Goal: Information Seeking & Learning: Learn about a topic

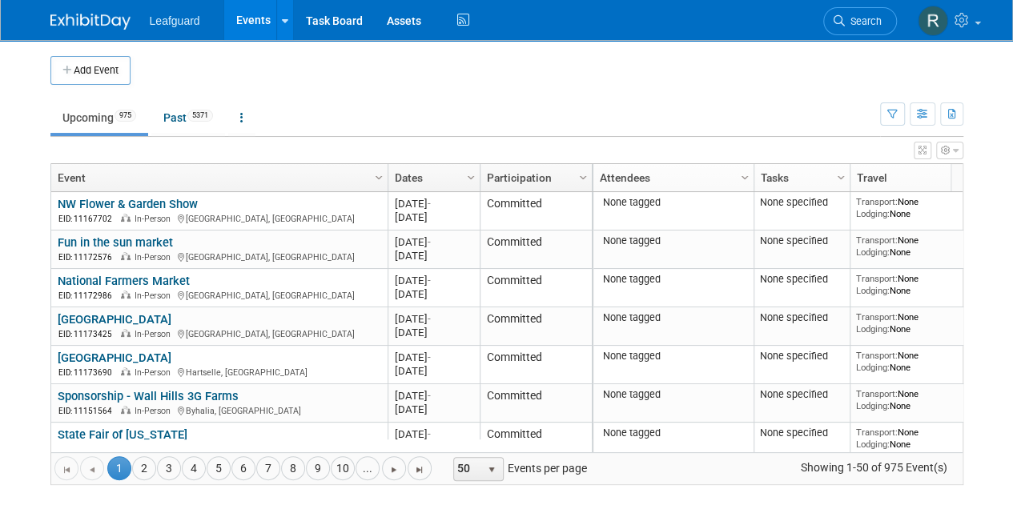
click at [955, 151] on icon "button" at bounding box center [956, 151] width 6 height 10
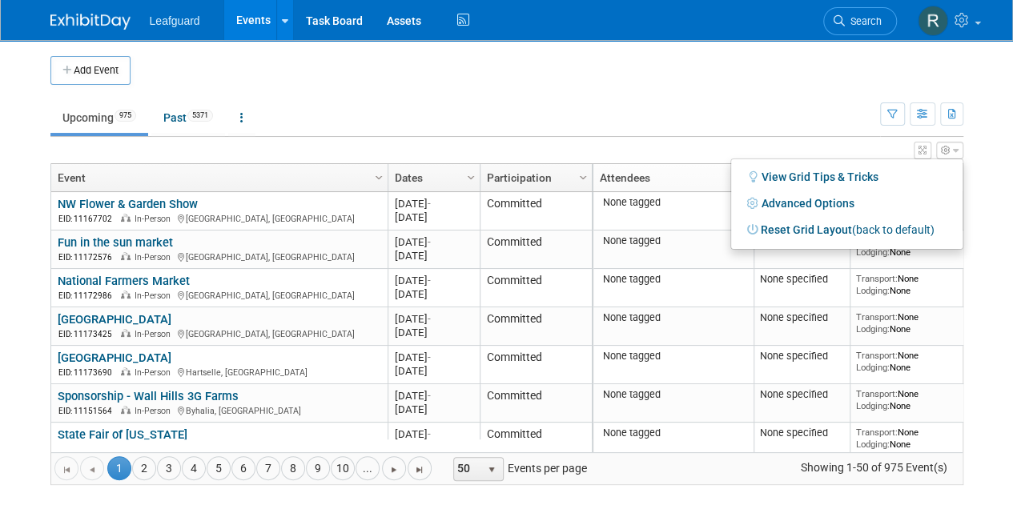
click at [778, 79] on td at bounding box center [525, 70] width 789 height 29
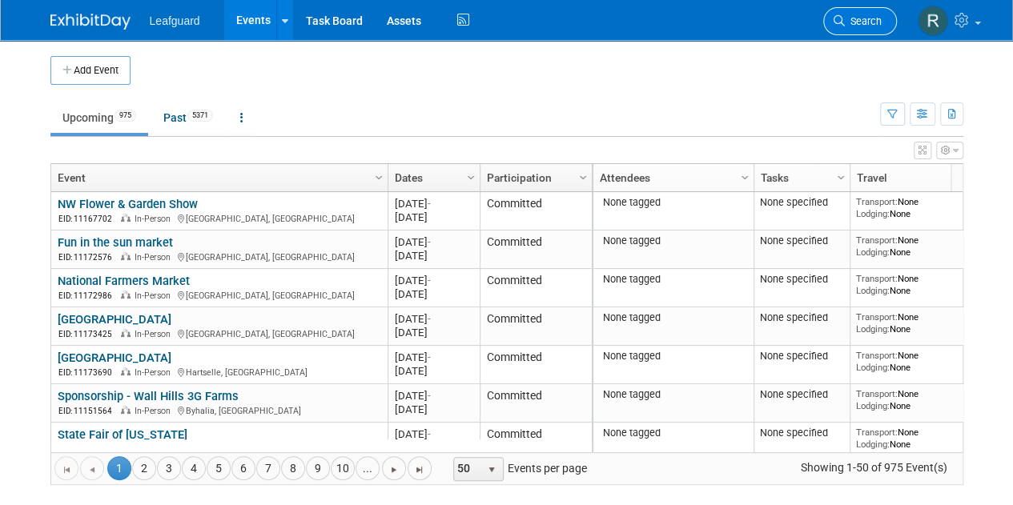
click at [868, 18] on span "Search" at bounding box center [863, 21] width 37 height 12
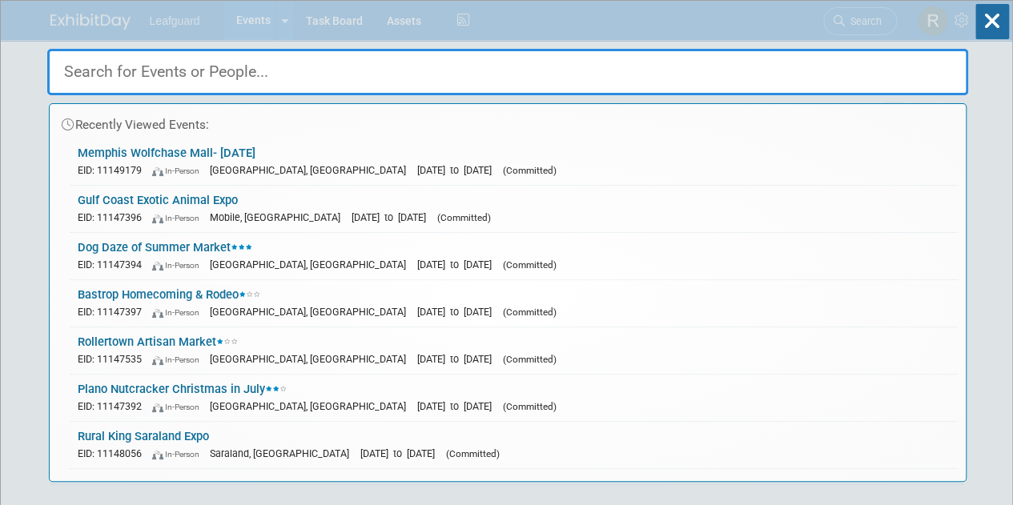
click at [164, 75] on input "text" at bounding box center [507, 72] width 921 height 46
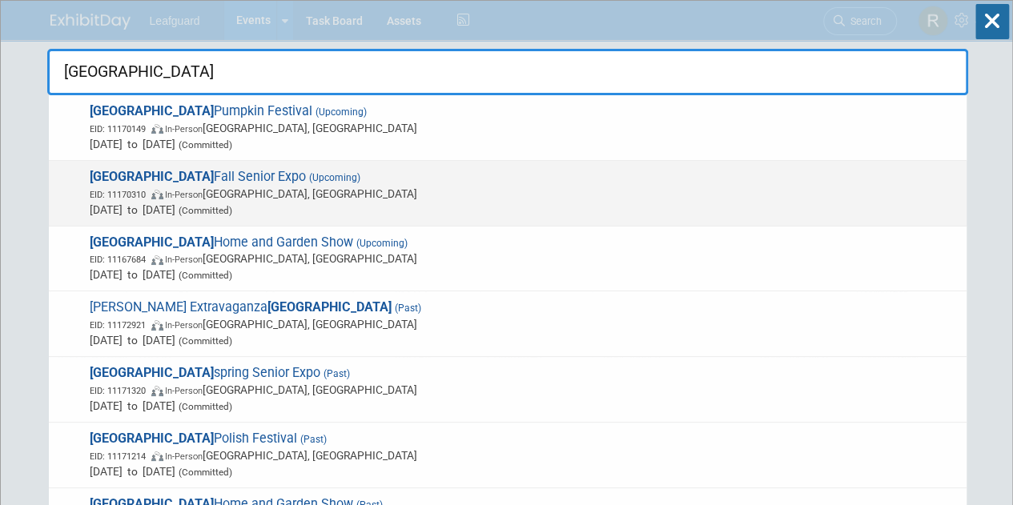
click at [162, 179] on span "Houston Fall Senior Expo (Upcoming) EID: 11170310 In-Person Houston, TX Oct 21,…" at bounding box center [522, 193] width 874 height 49
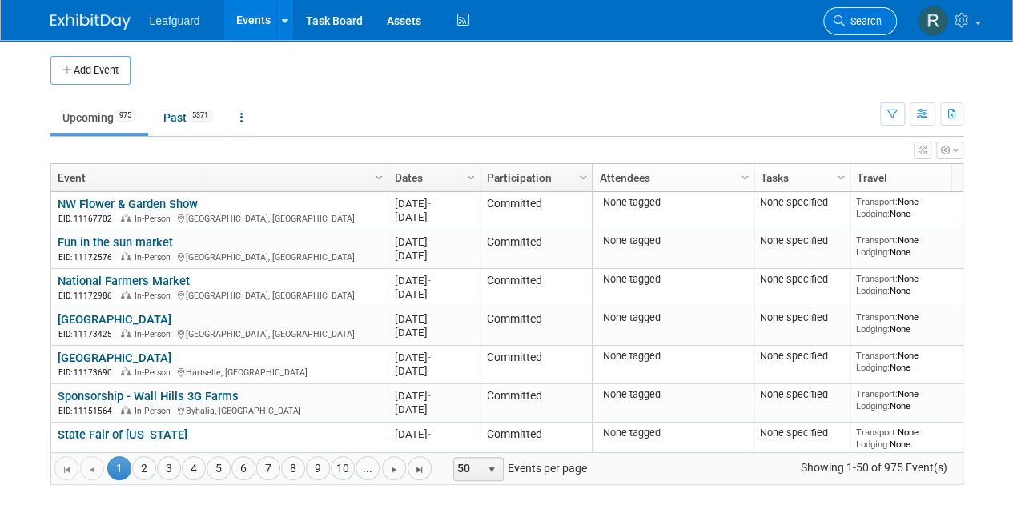
click at [849, 18] on span "Search" at bounding box center [863, 21] width 37 height 12
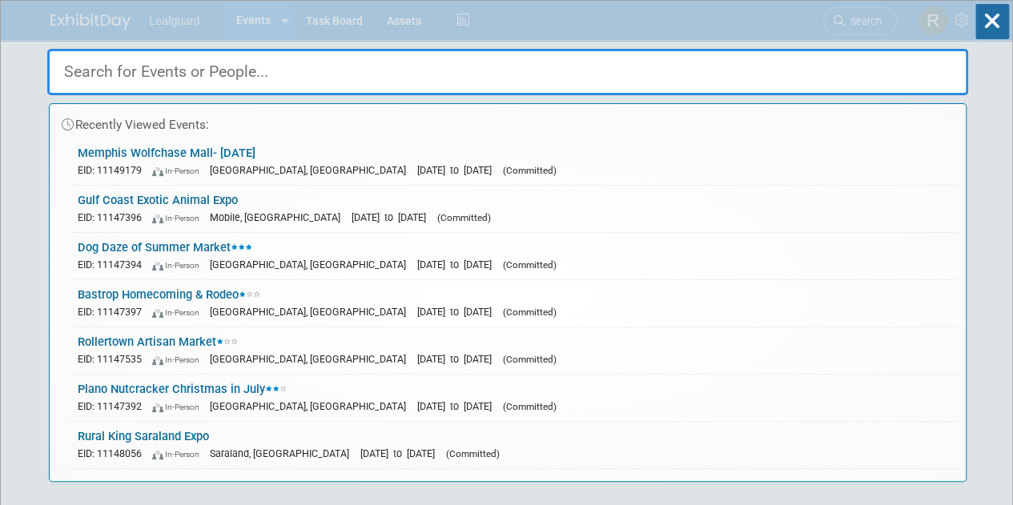
click at [202, 72] on input "text" at bounding box center [507, 72] width 921 height 46
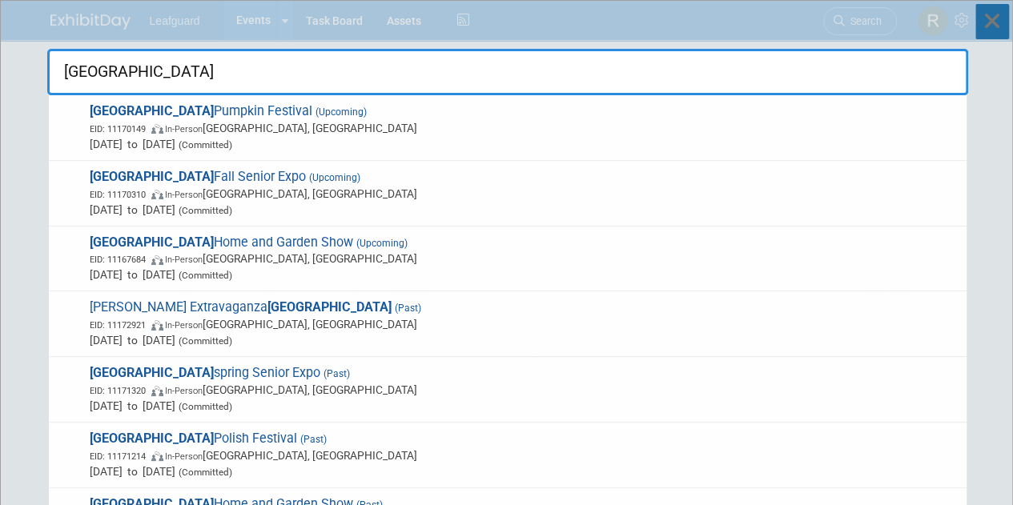
type input "[GEOGRAPHIC_DATA]"
click at [988, 23] on icon at bounding box center [992, 21] width 34 height 35
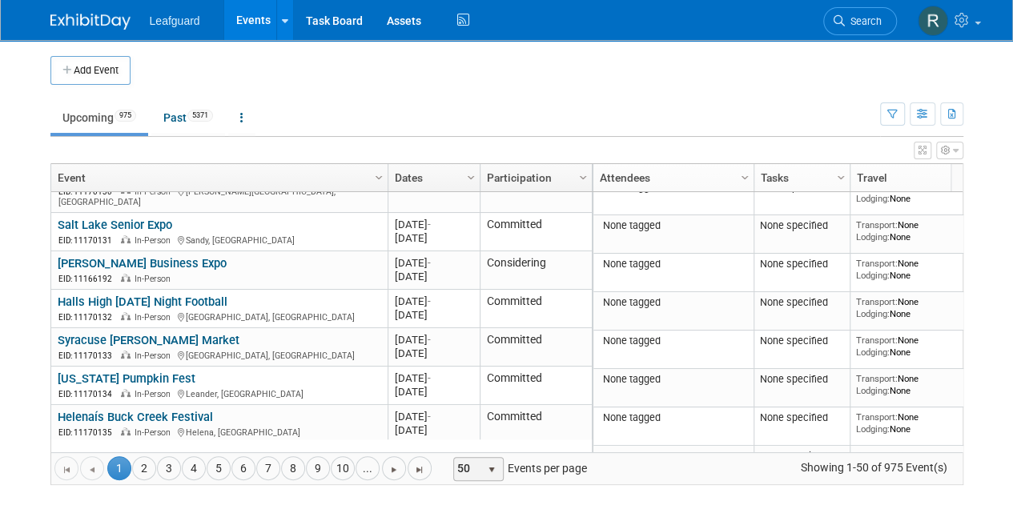
click at [485, 468] on span "select" at bounding box center [491, 470] width 13 height 13
click at [467, 441] on li "100" at bounding box center [470, 444] width 46 height 22
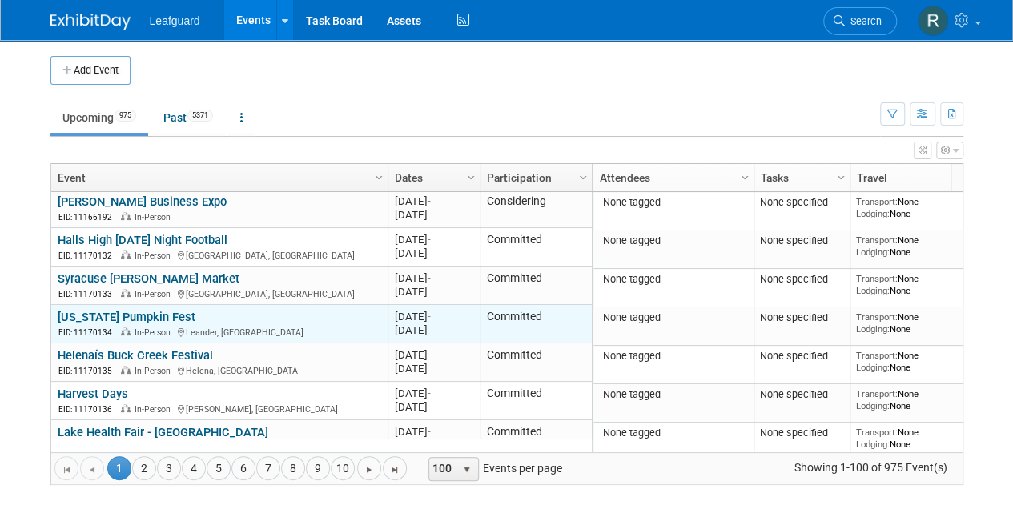
click at [98, 310] on link "[US_STATE] Pumpkin Fest" at bounding box center [127, 317] width 138 height 14
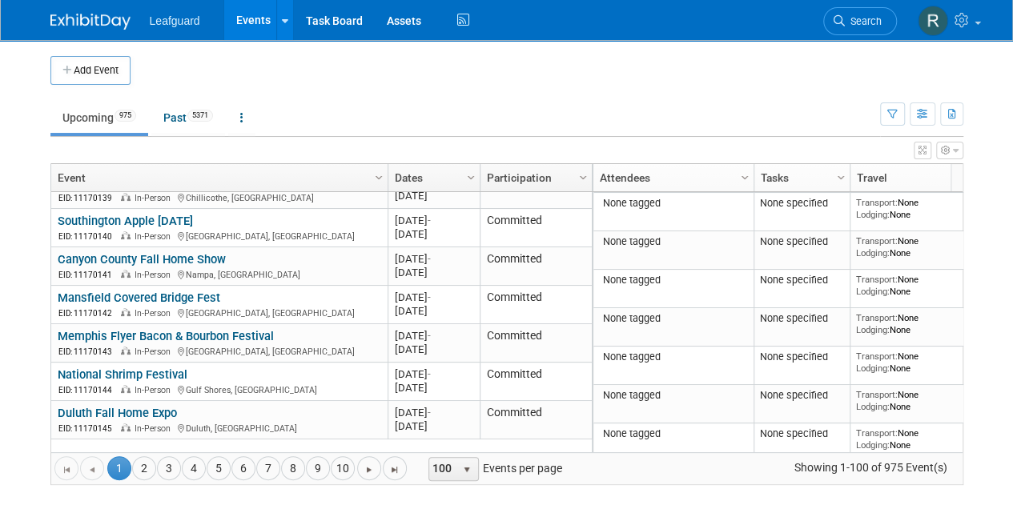
scroll to position [1337, 0]
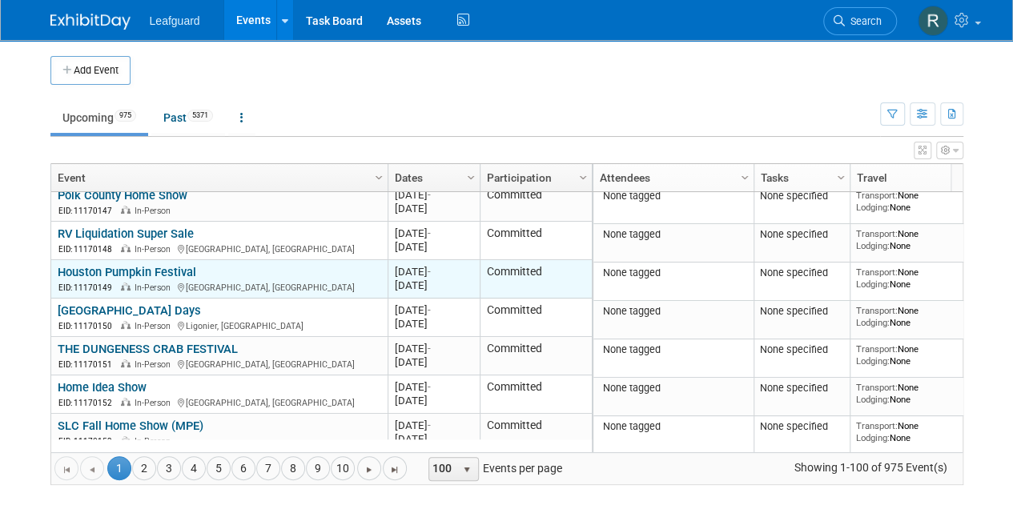
click at [151, 265] on link "Houston Pumpkin Festival" at bounding box center [127, 272] width 139 height 14
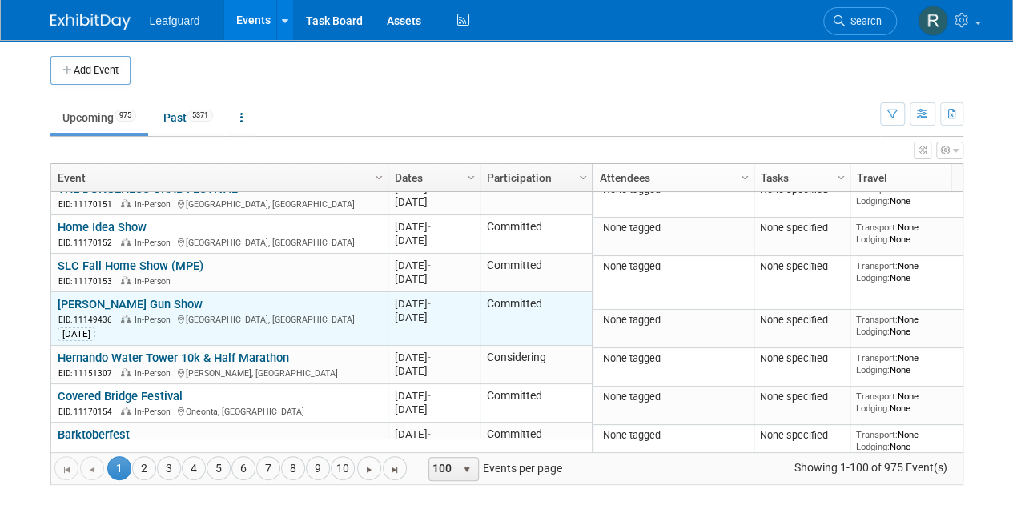
click at [99, 297] on link "Taylor Gun Show" at bounding box center [130, 304] width 145 height 14
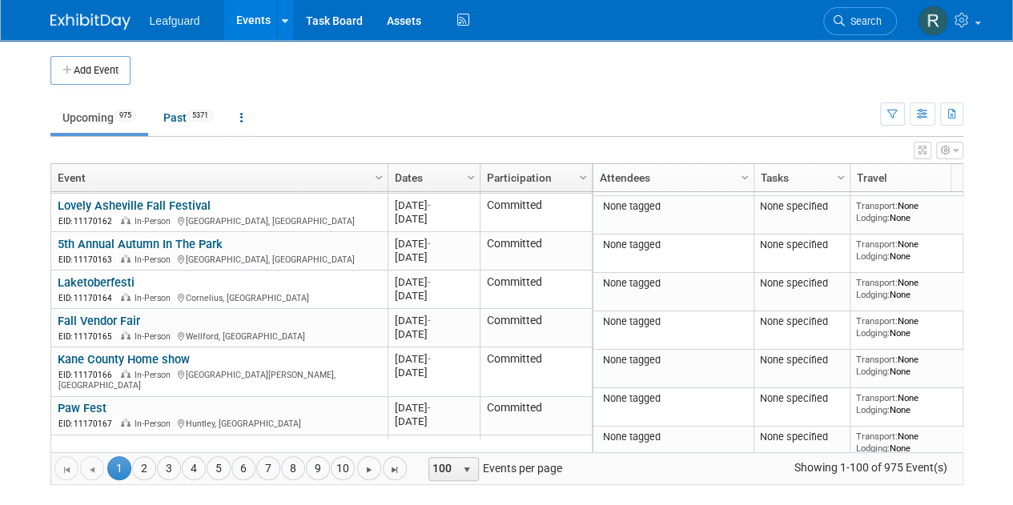
scroll to position [2242, 0]
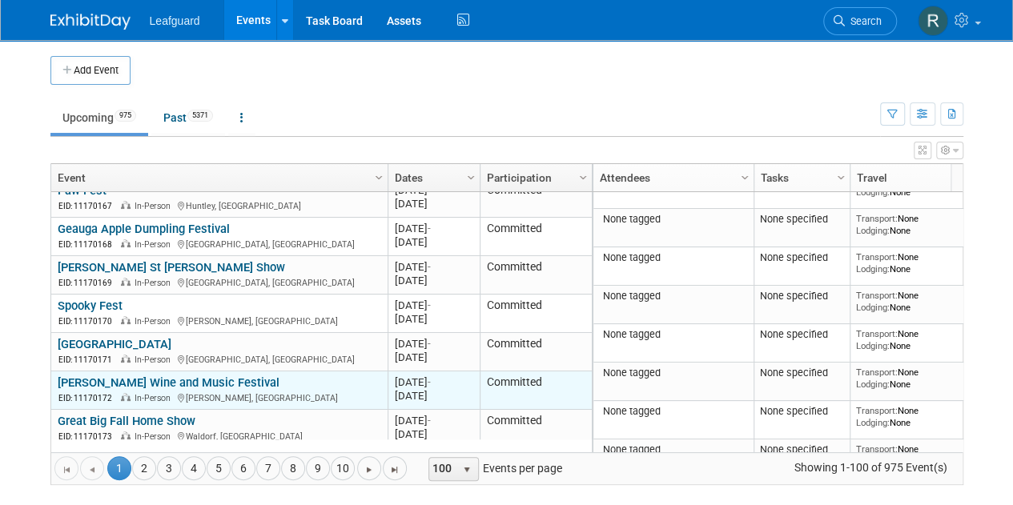
click at [177, 376] on link "McKinney Wine and Music Festival" at bounding box center [169, 383] width 222 height 14
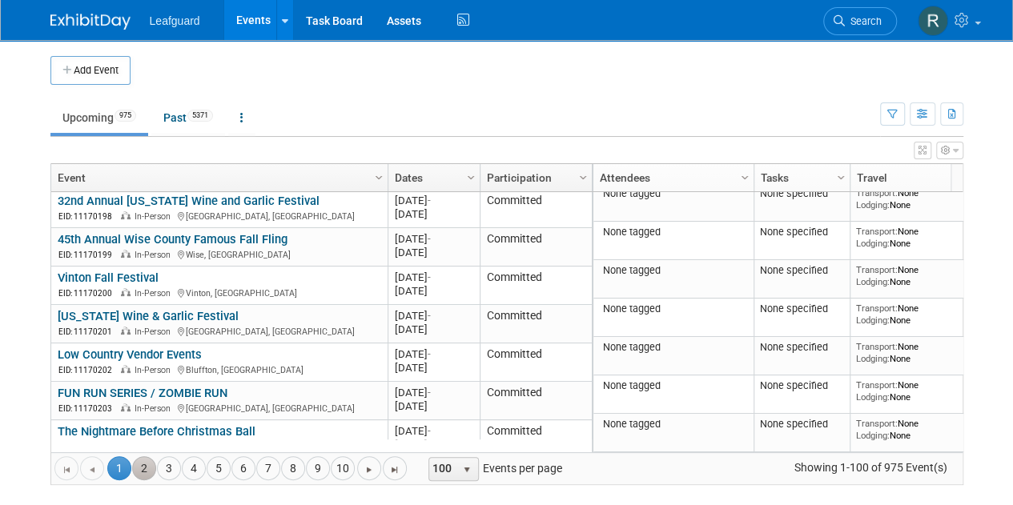
click at [136, 460] on link "2" at bounding box center [144, 468] width 24 height 24
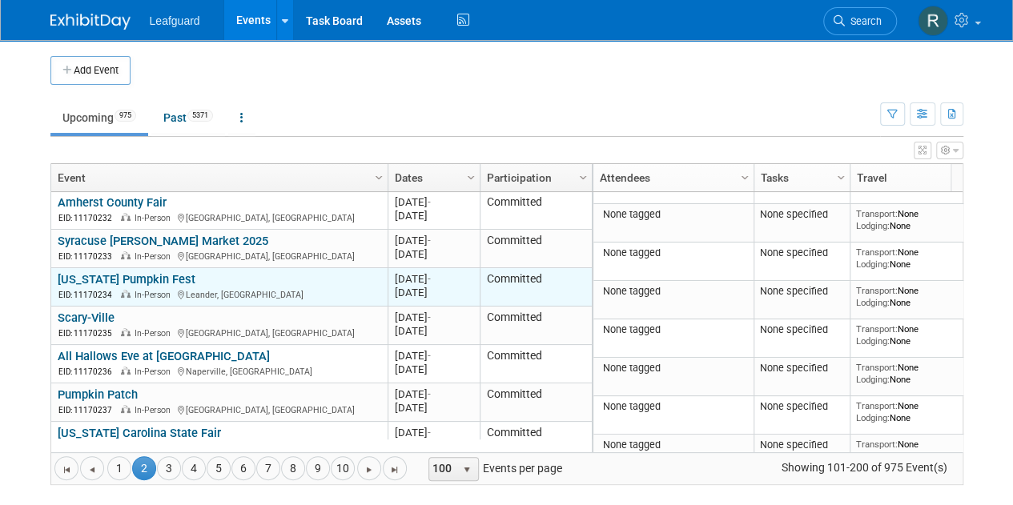
click at [81, 272] on link "[US_STATE] Pumpkin Fest" at bounding box center [127, 279] width 138 height 14
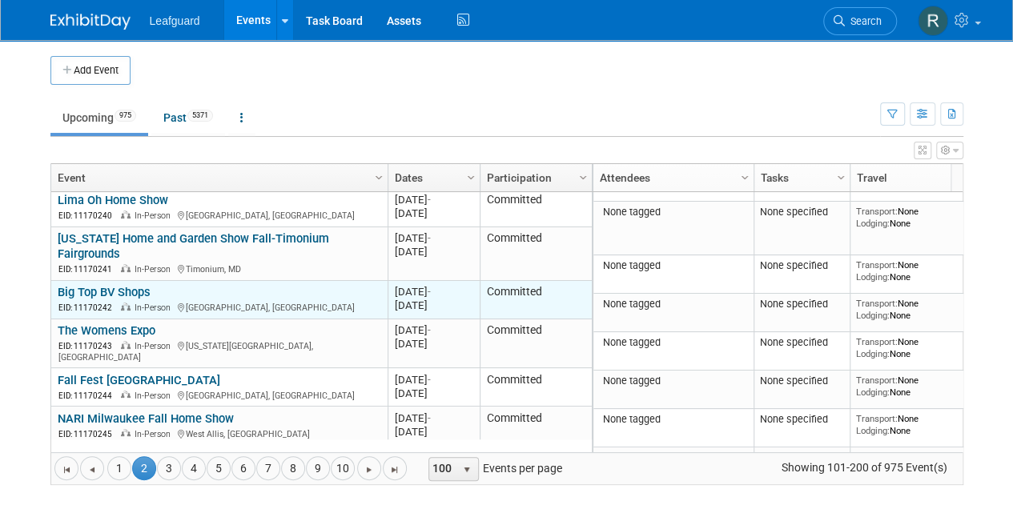
click at [107, 285] on link "Big Top BV Shops" at bounding box center [104, 292] width 93 height 14
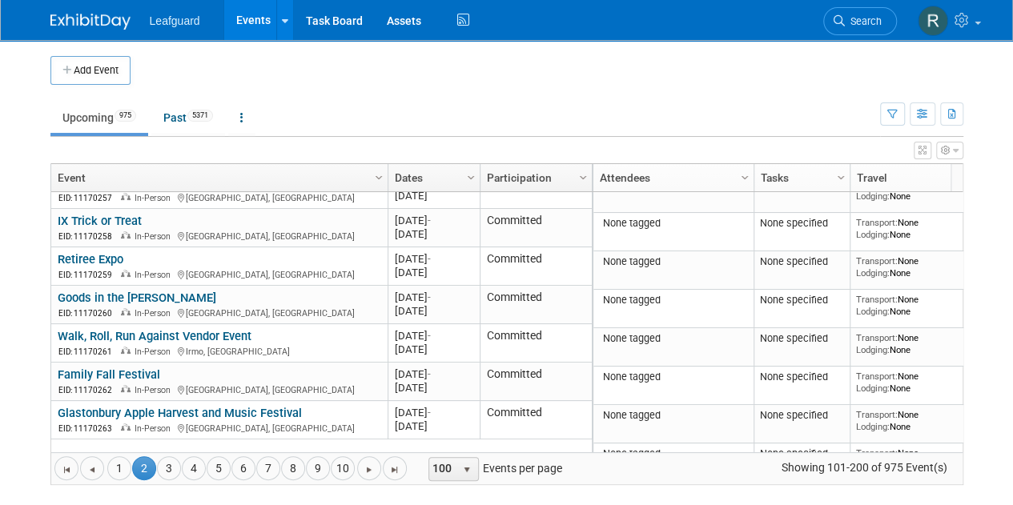
scroll to position [2157, 0]
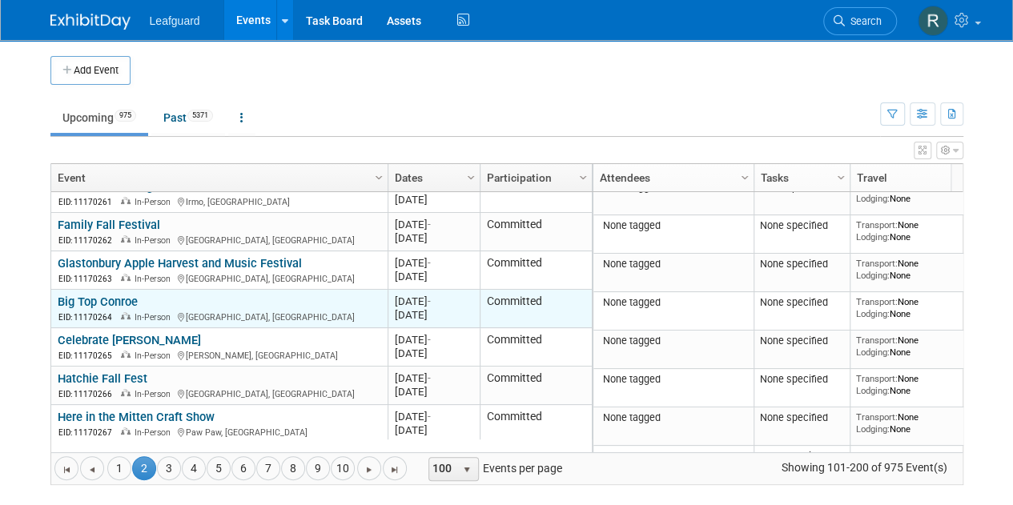
click at [104, 295] on link "Big Top Conroe" at bounding box center [98, 302] width 80 height 14
click at [98, 295] on link "Big Top Conroe" at bounding box center [98, 302] width 80 height 14
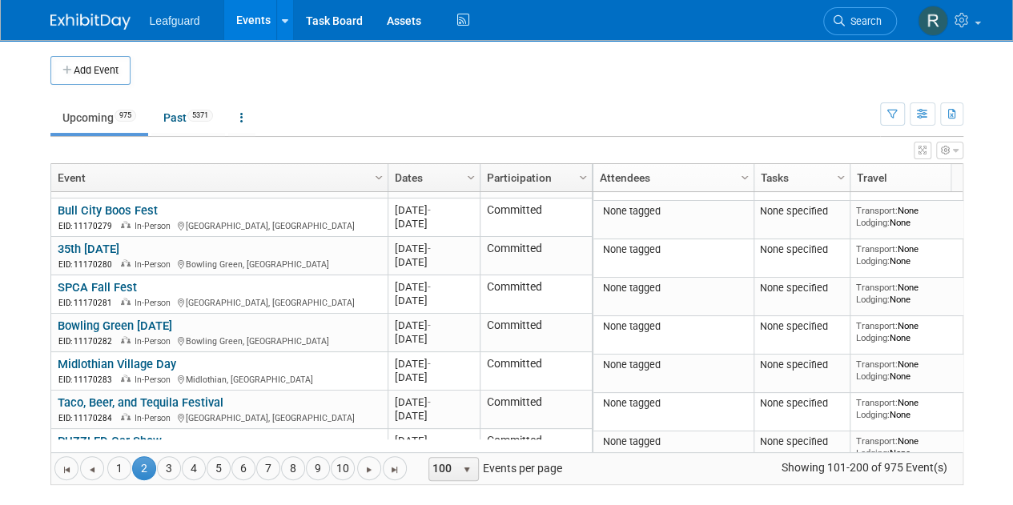
scroll to position [2965, 0]
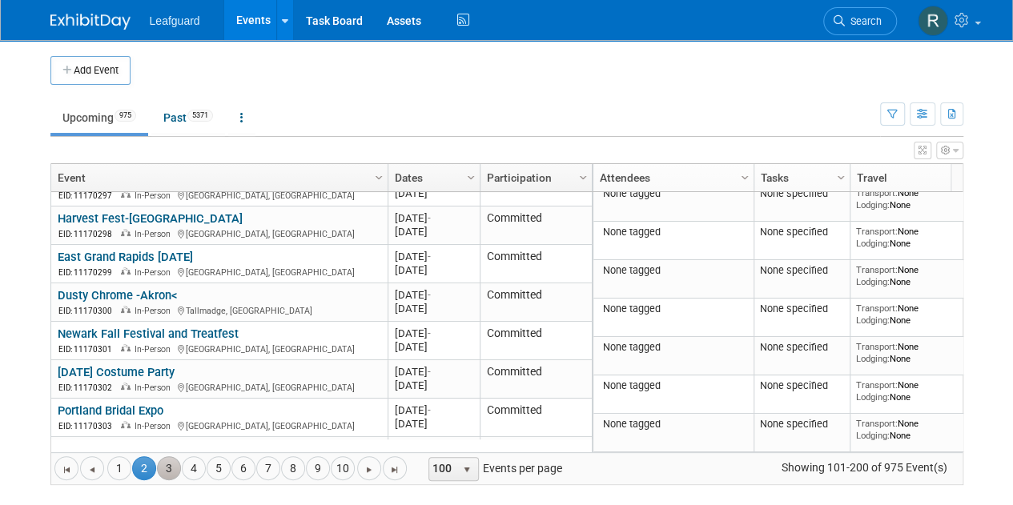
click at [162, 465] on link "3" at bounding box center [169, 468] width 24 height 24
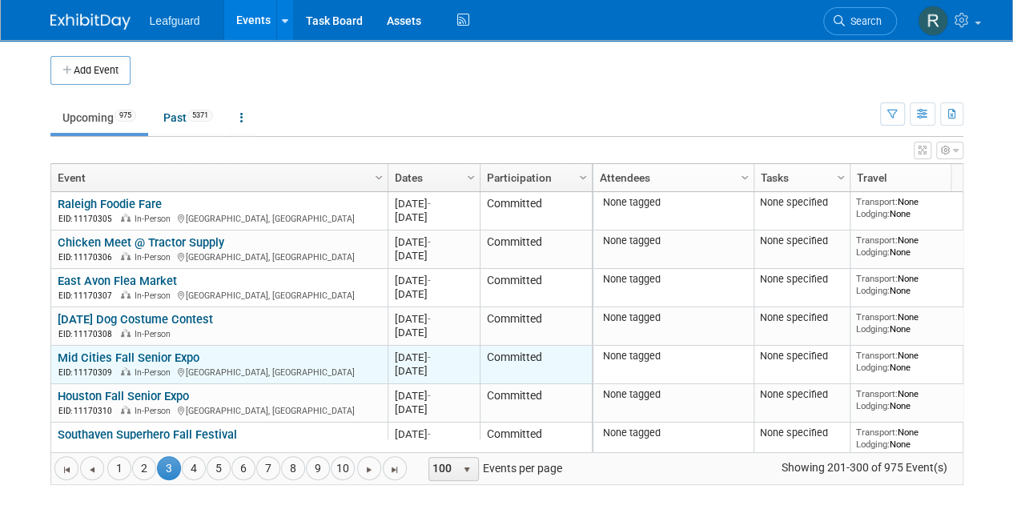
click at [156, 351] on link "Mid Cities Fall Senior Expo" at bounding box center [129, 358] width 142 height 14
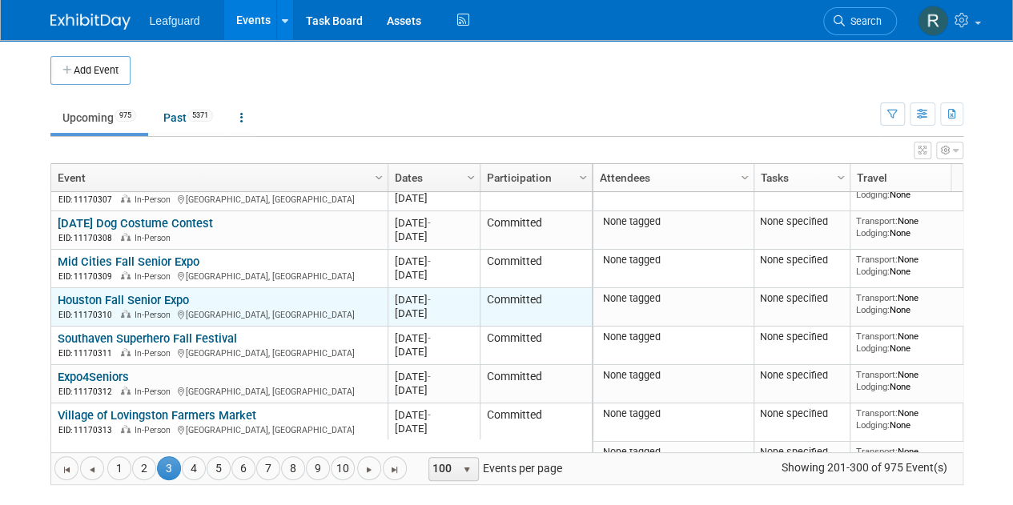
click at [128, 299] on link "Houston Fall Senior Expo" at bounding box center [123, 300] width 131 height 14
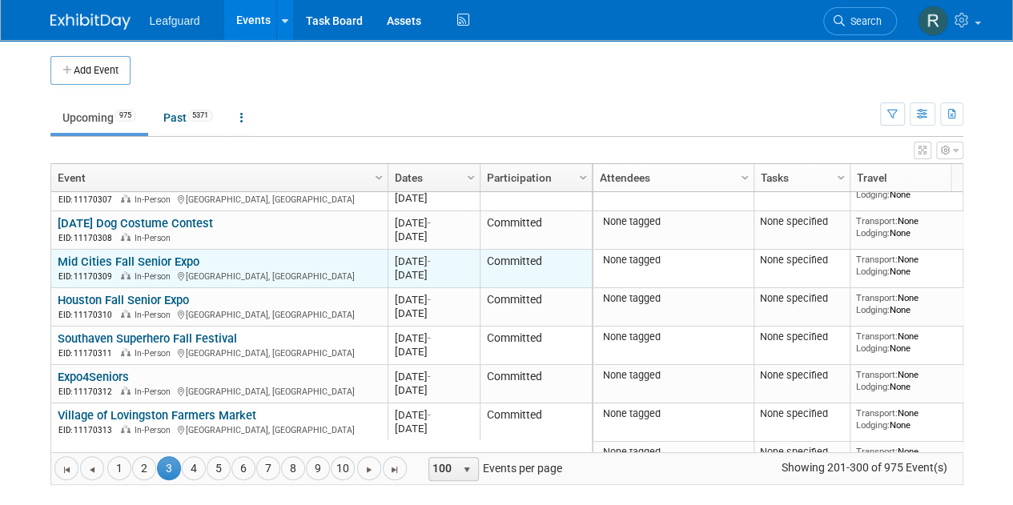
click at [123, 255] on link "Mid Cities Fall Senior Expo" at bounding box center [129, 262] width 142 height 14
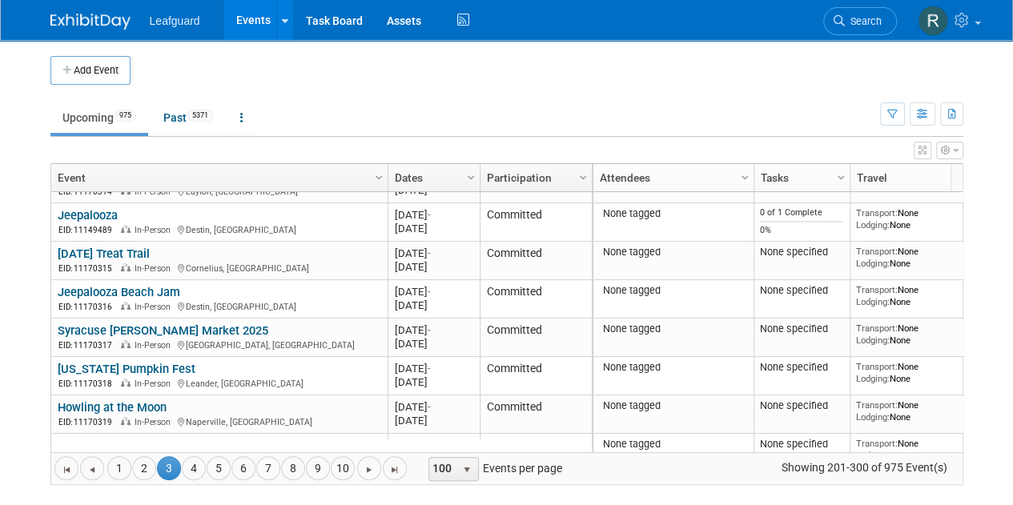
scroll to position [448, 0]
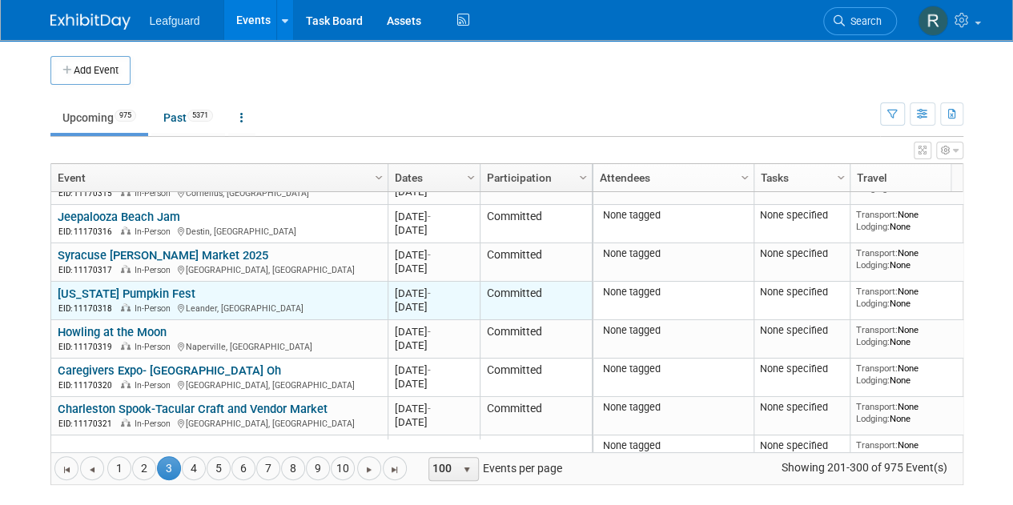
click at [101, 289] on link "[US_STATE] Pumpkin Fest" at bounding box center [127, 294] width 138 height 14
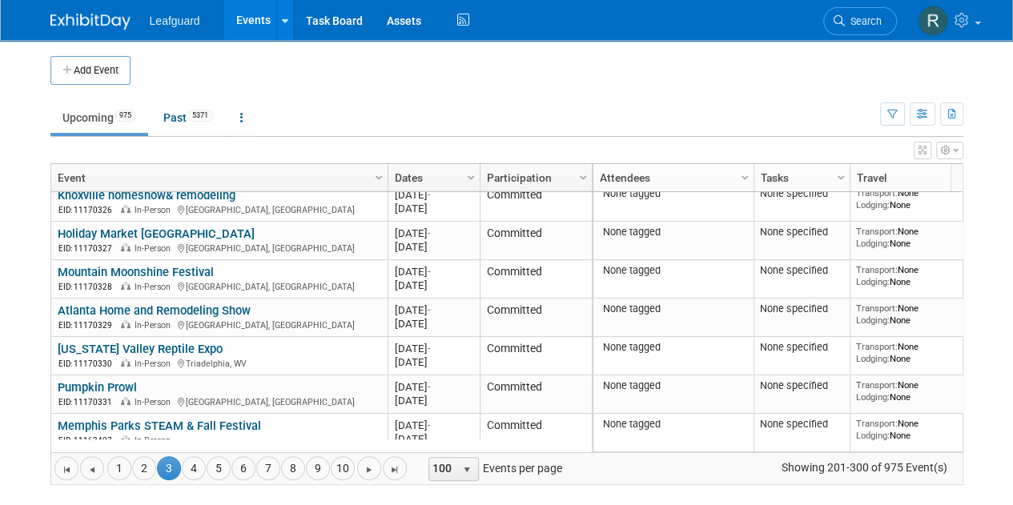
scroll to position [871, 0]
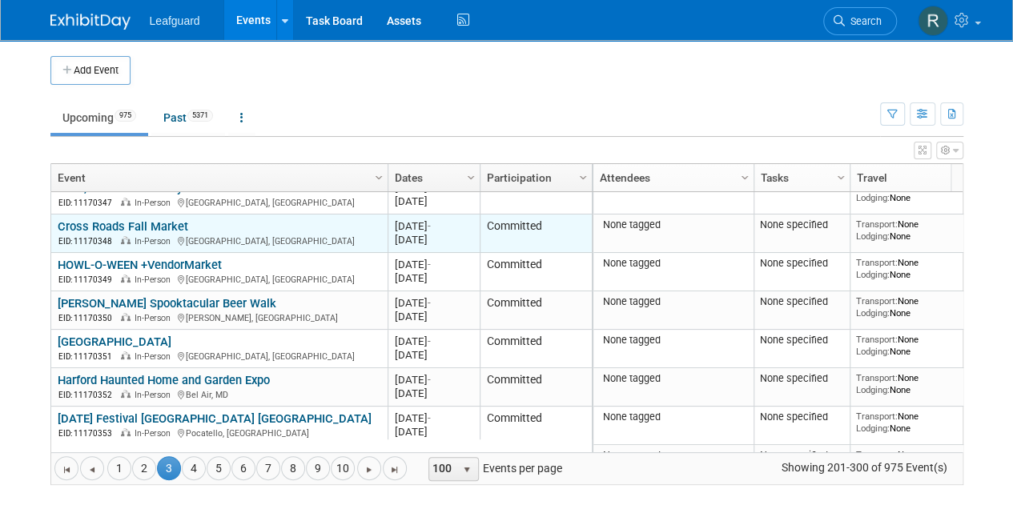
click at [119, 221] on link "Cross Roads Fall Market" at bounding box center [123, 226] width 131 height 14
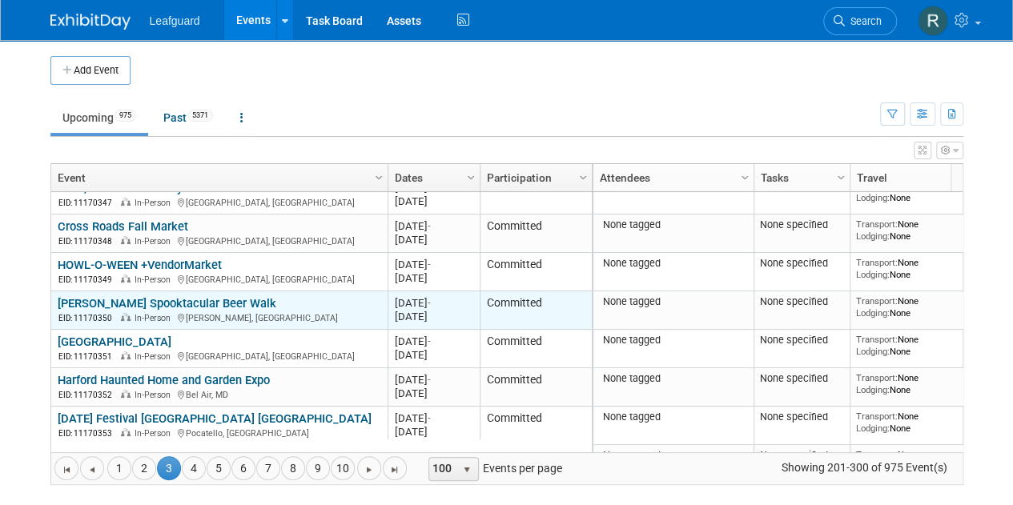
click at [143, 300] on link "[PERSON_NAME] Spooktacular Beer Walk" at bounding box center [167, 303] width 219 height 14
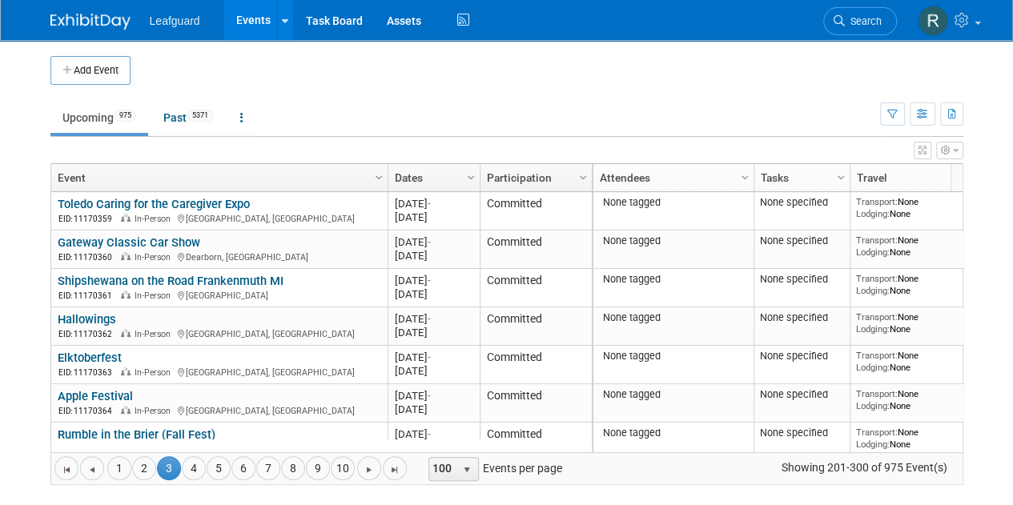
scroll to position [2167, 0]
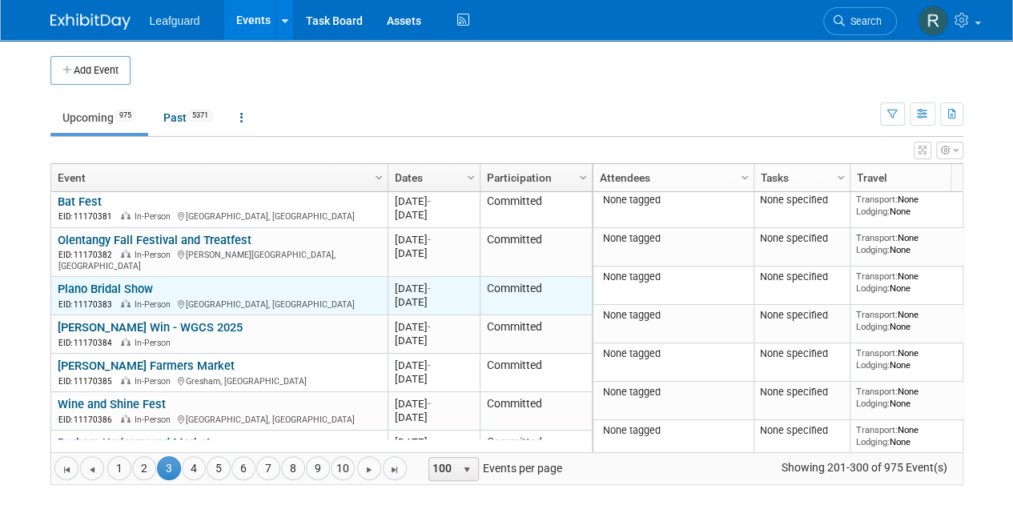
click at [115, 282] on link "Plano Bridal Show" at bounding box center [105, 289] width 95 height 14
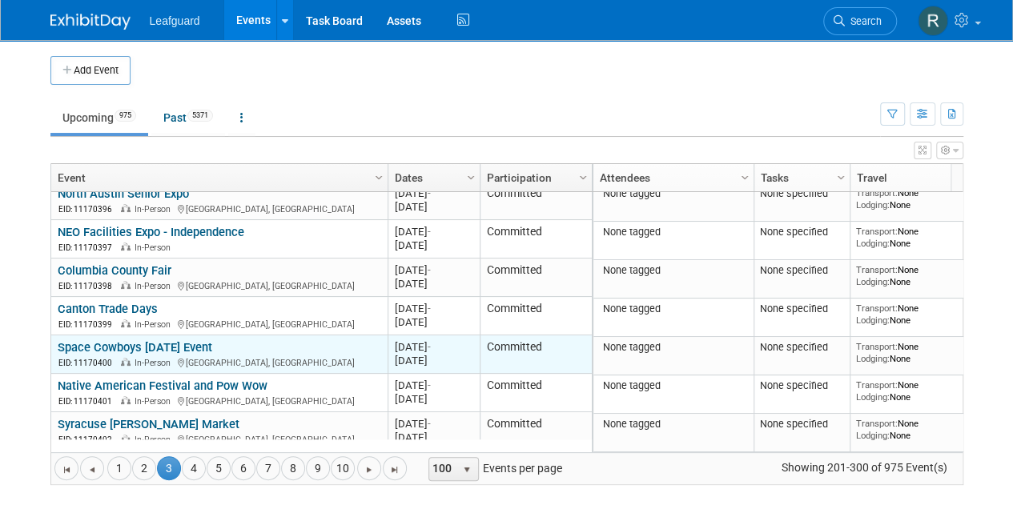
click at [392, 337] on div "Column Settings Event Column Settings Dates Column Settings Participation Colum…" at bounding box center [506, 324] width 913 height 322
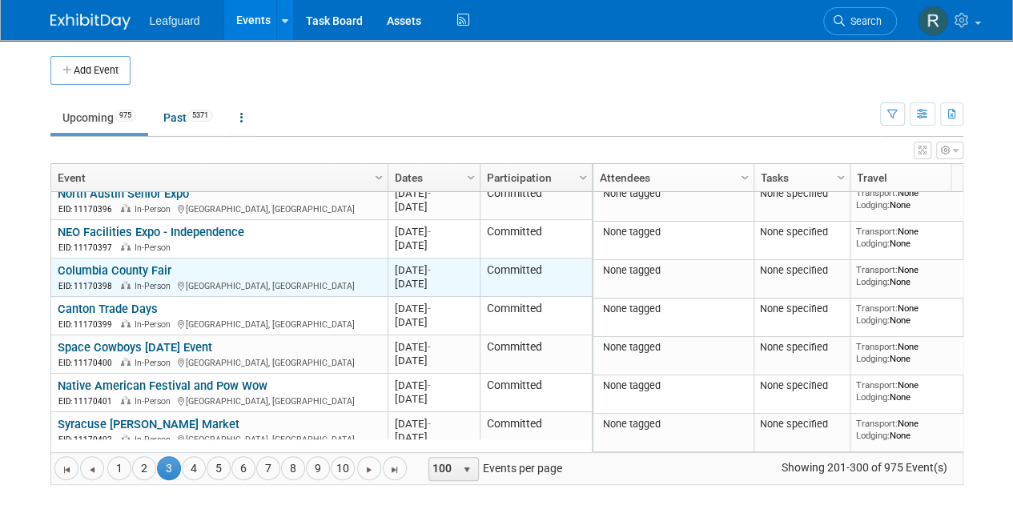
click at [324, 263] on div "Columbia County Fair EID: 11170398 In-Person Grovetown, GA" at bounding box center [219, 277] width 323 height 29
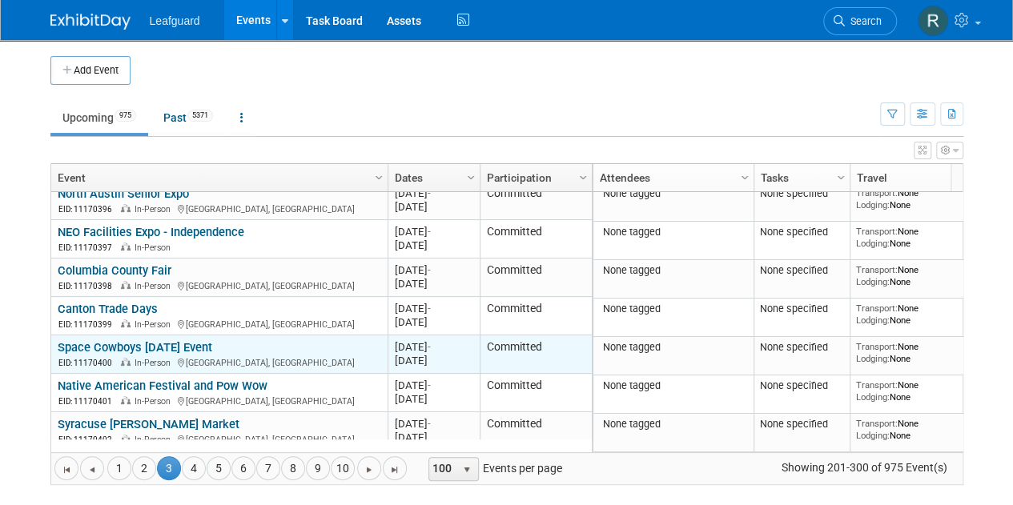
click at [146, 340] on link "Space Cowboys [DATE] Event" at bounding box center [135, 347] width 155 height 14
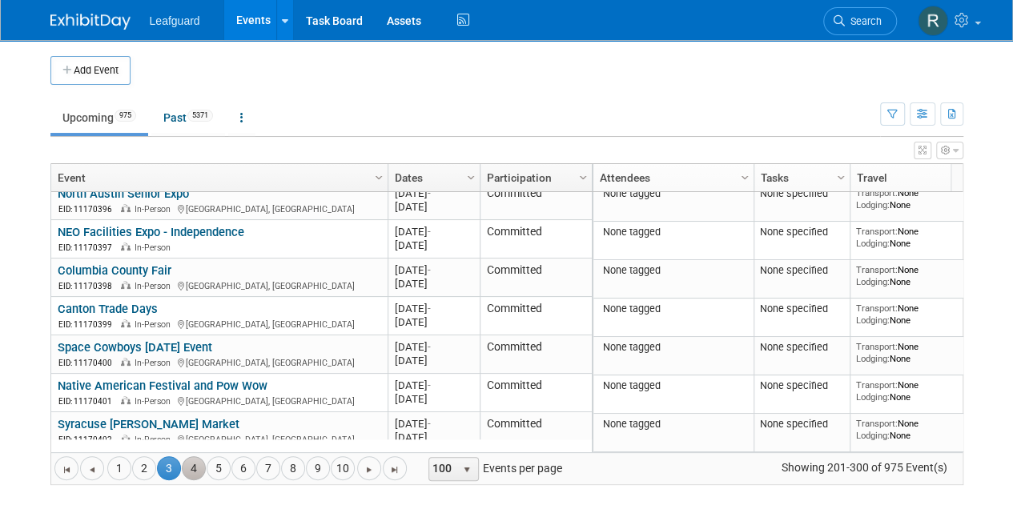
click at [189, 464] on link "4" at bounding box center [194, 468] width 24 height 24
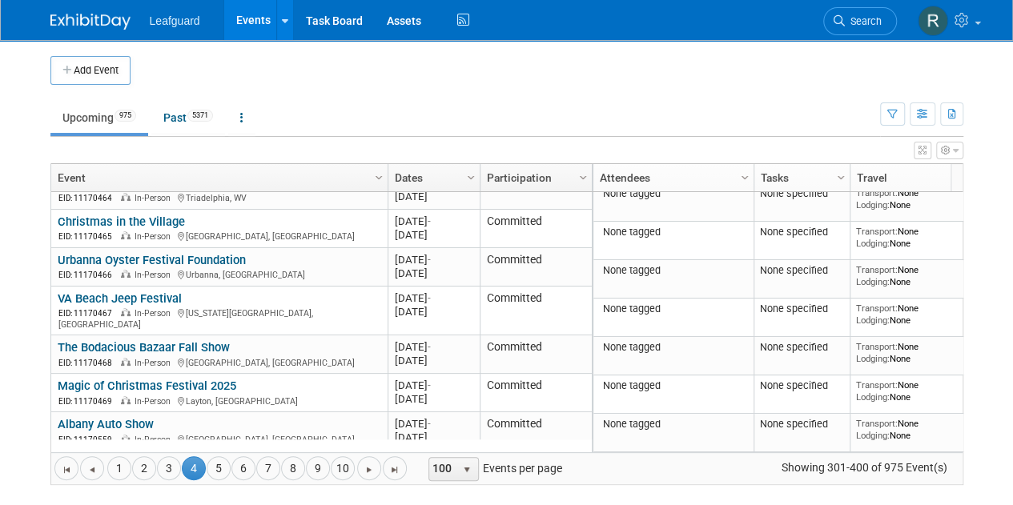
scroll to position [0, 0]
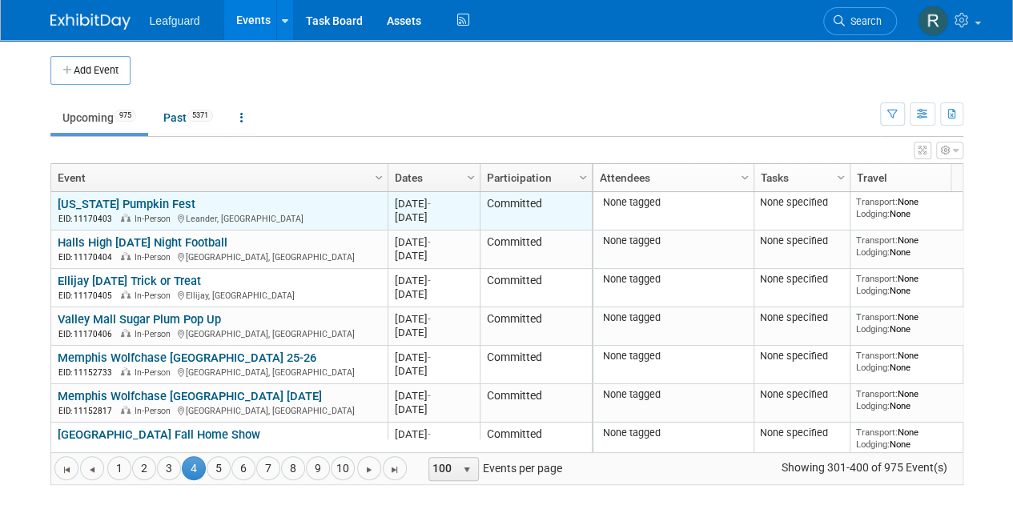
click at [130, 201] on link "[US_STATE] Pumpkin Fest" at bounding box center [127, 204] width 138 height 14
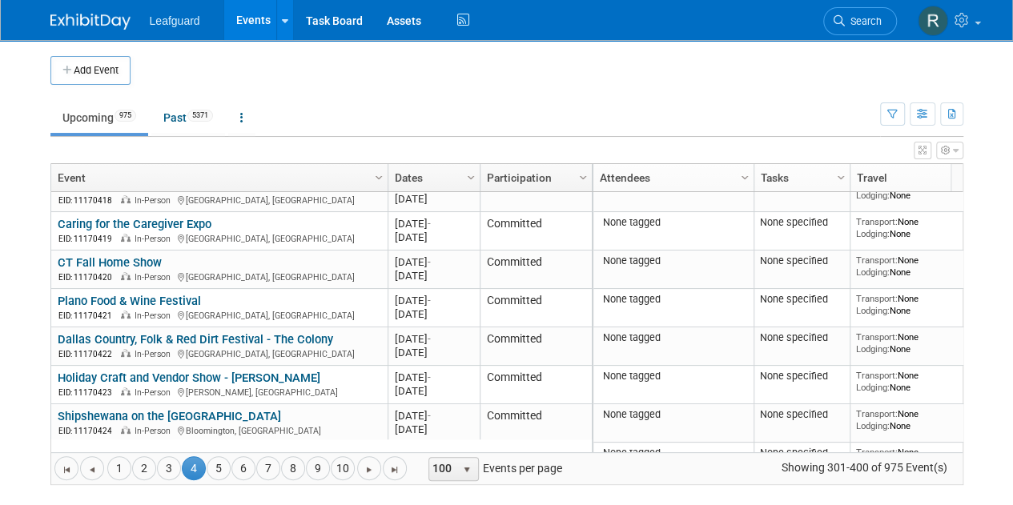
scroll to position [682, 0]
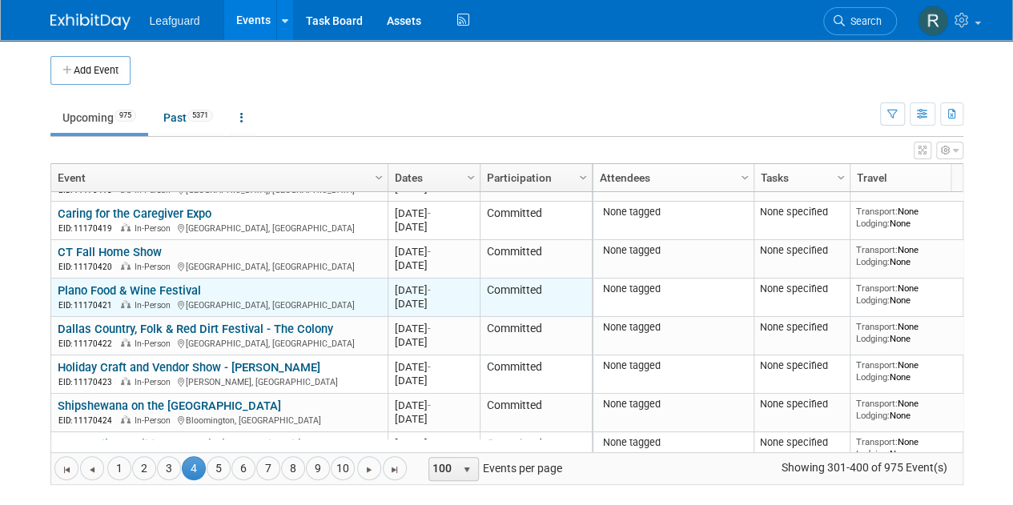
click at [94, 290] on link "Plano Food & Wine Festival" at bounding box center [129, 290] width 143 height 14
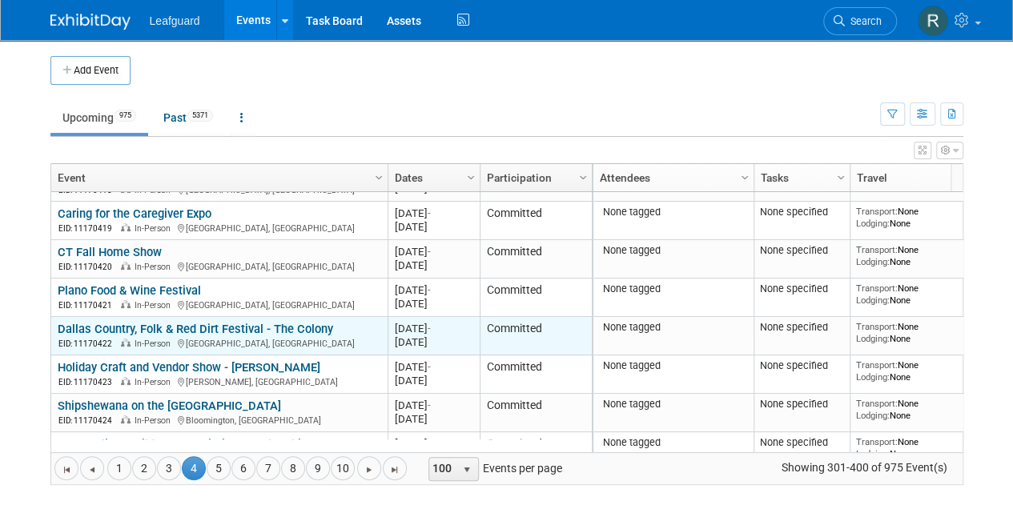
click at [223, 325] on link "Dallas Country, Folk & Red Dirt Festival - The Colony" at bounding box center [195, 329] width 275 height 14
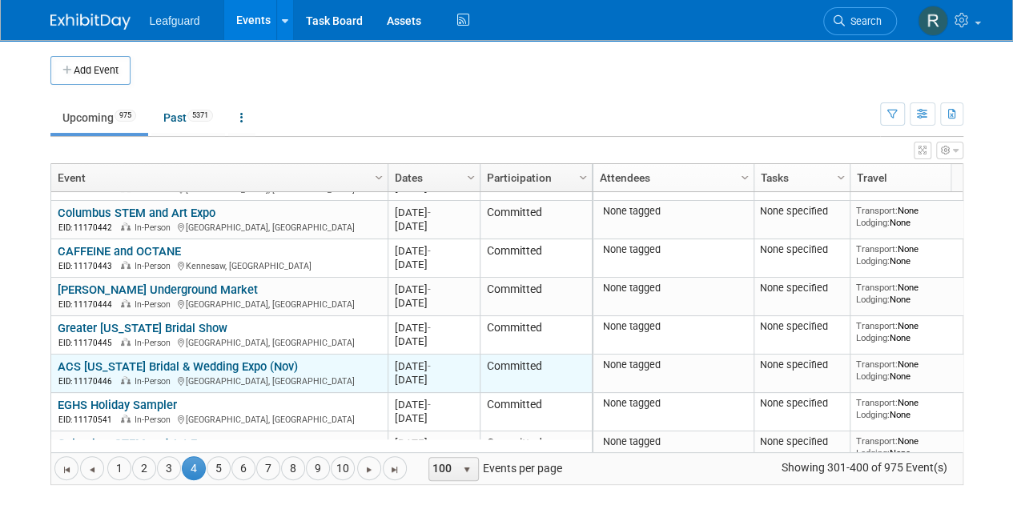
click at [183, 360] on link "ACS [US_STATE] Bridal & Wedding Expo (Nov)" at bounding box center [178, 367] width 240 height 14
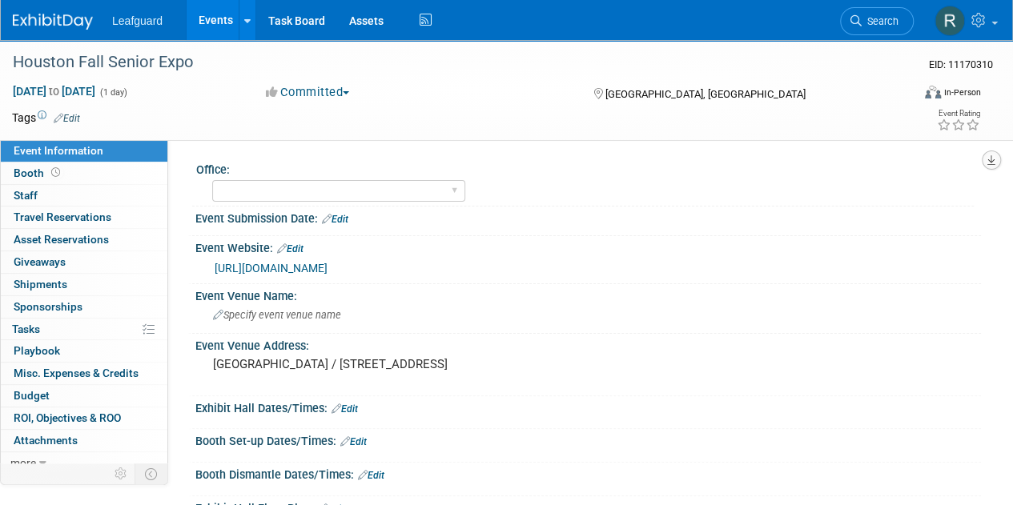
click at [995, 164] on icon "button" at bounding box center [991, 160] width 8 height 10
click at [936, 206] on link "Export tab to PDF" at bounding box center [921, 206] width 135 height 22
click at [340, 264] on link "https://englert2-my.sharepoint.com/personal/cstackpole_leafguard_com/Documents/…" at bounding box center [288, 268] width 146 height 13
click at [328, 270] on link "https://englert2-my.sharepoint.com/personal/cstackpole_leafguard_com/Documents/…" at bounding box center [271, 268] width 113 height 13
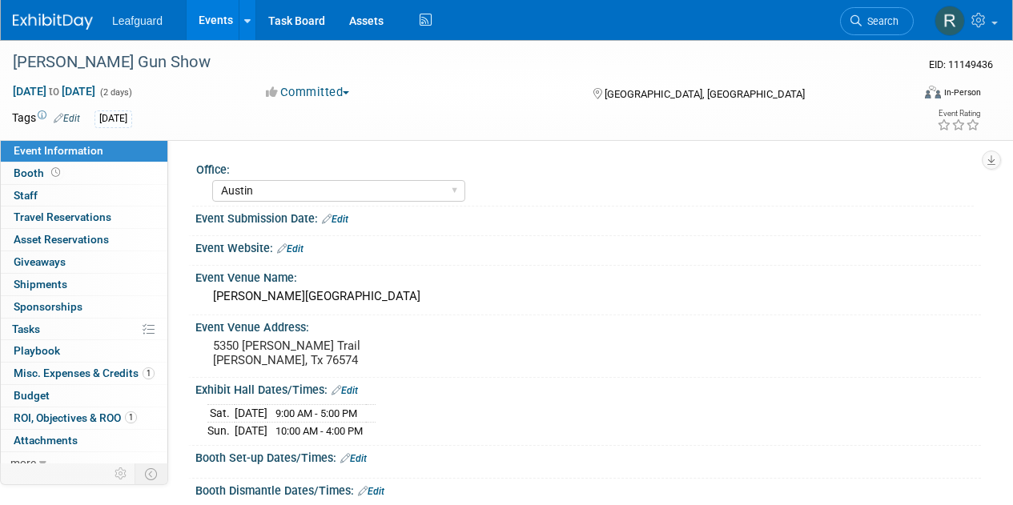
select select "Austin"
select select "No"
select select "Credit Card"
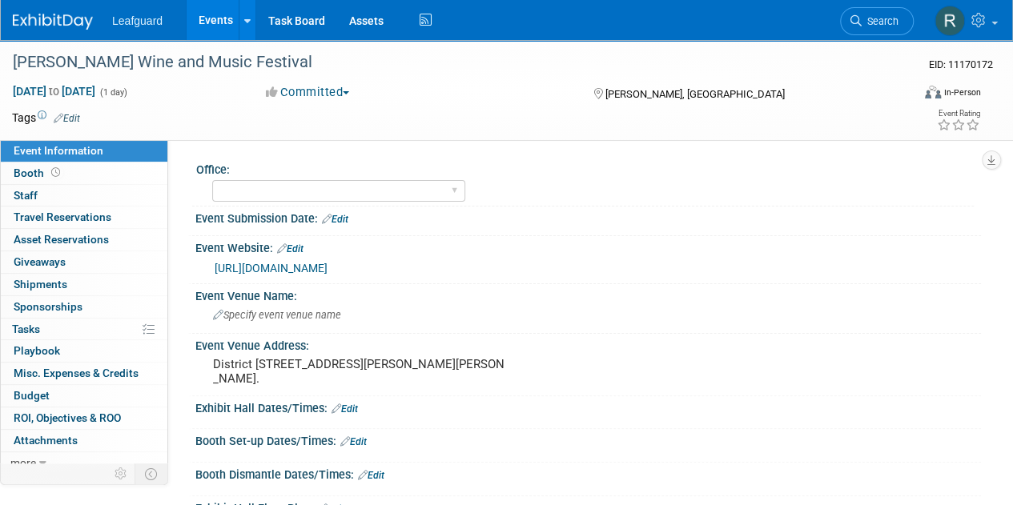
click at [328, 272] on link "https://englert2-my.sharepoint.com/personal/cstackpole_leafguard_com/Documents/…" at bounding box center [271, 268] width 113 height 13
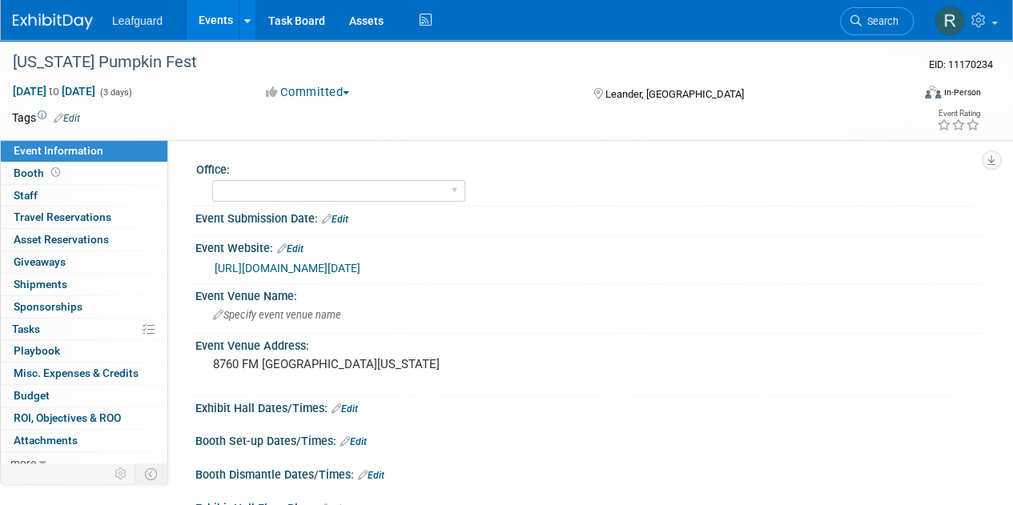
click at [349, 270] on link "[URL][DOMAIN_NAME][DATE]" at bounding box center [288, 268] width 146 height 13
click at [328, 273] on link "[URL][DOMAIN_NAME]" at bounding box center [271, 268] width 113 height 13
click at [328, 267] on link "https://englert2-my.sharepoint.com/personal/cstackpole_leafguard_com/Documents/…" at bounding box center [271, 268] width 113 height 13
click at [990, 160] on icon "button" at bounding box center [991, 160] width 8 height 10
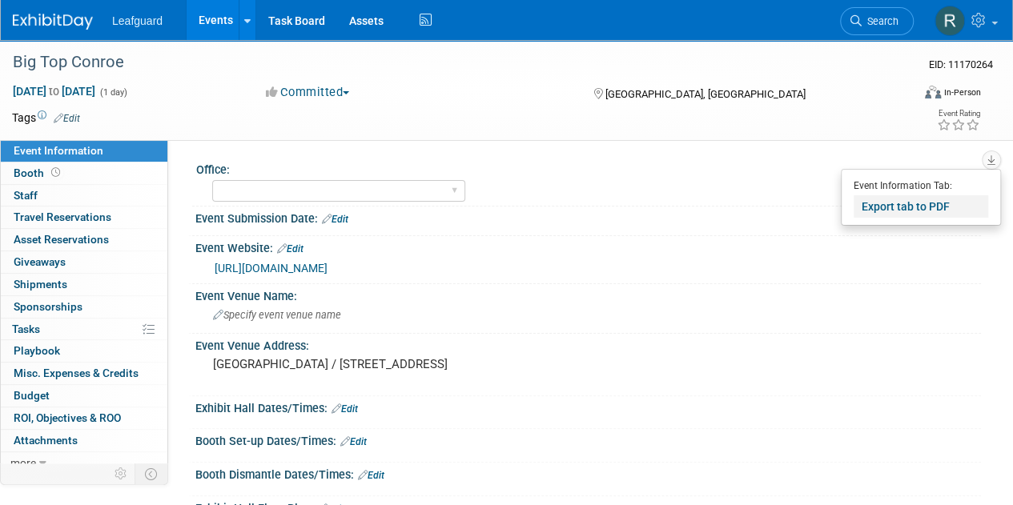
click at [908, 203] on link "Export tab to PDF" at bounding box center [921, 206] width 135 height 22
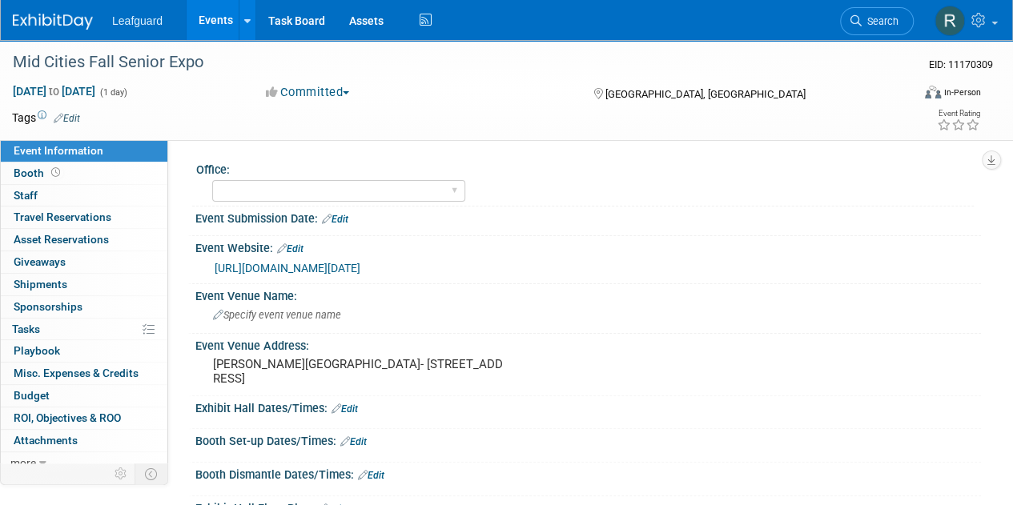
click at [349, 269] on link "https://englert2-my.sharepoint.com/personal/cstackpole_leafguard_com/Documents/…" at bounding box center [288, 268] width 146 height 13
click at [328, 273] on link "[URL][DOMAIN_NAME]" at bounding box center [271, 268] width 113 height 13
click at [990, 156] on icon "button" at bounding box center [991, 160] width 8 height 10
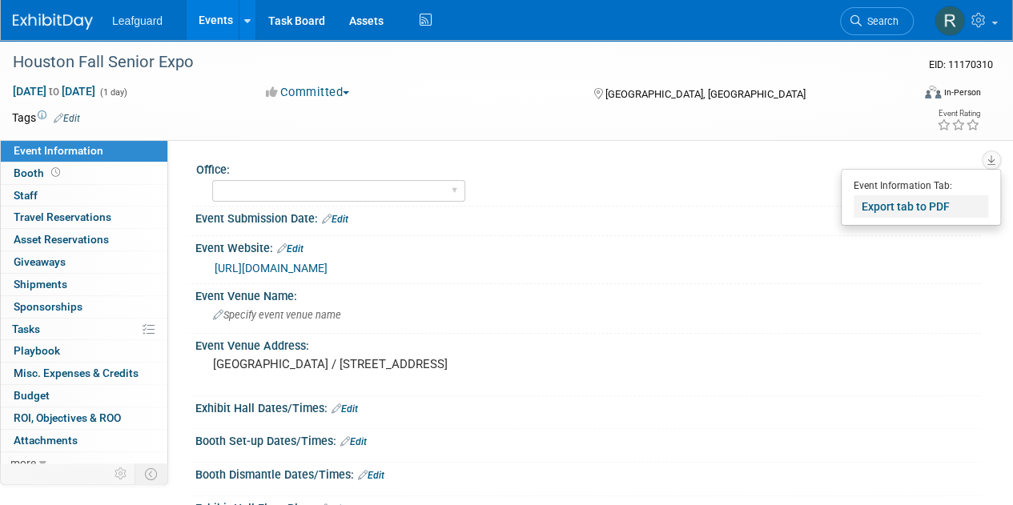
click at [910, 206] on link "Export tab to PDF" at bounding box center [921, 206] width 135 height 22
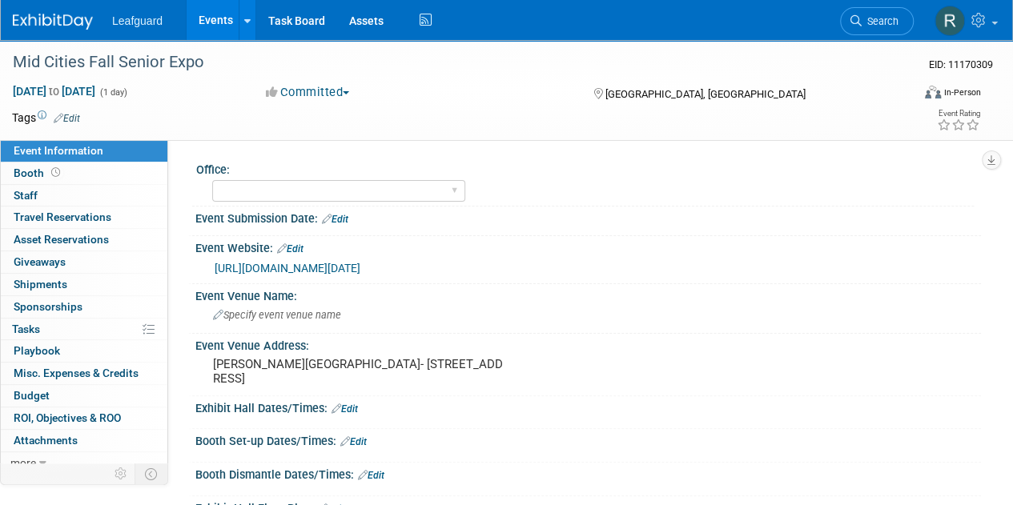
click at [368, 275] on div "[URL][DOMAIN_NAME][DATE]" at bounding box center [592, 268] width 754 height 18
click at [360, 267] on link "[URL][DOMAIN_NAME][DATE]" at bounding box center [288, 268] width 146 height 13
click at [360, 269] on link "https://englert2-my.sharepoint.com/personal/cstackpole_leafguard_com/Documents/…" at bounding box center [288, 268] width 146 height 13
click at [360, 265] on link "[URL][DOMAIN_NAME][DATE]" at bounding box center [288, 268] width 146 height 13
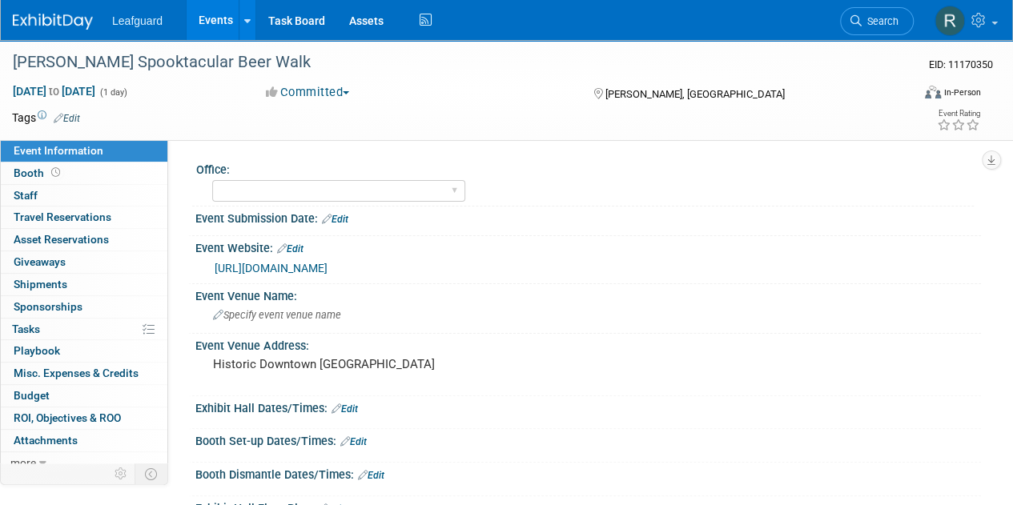
click at [328, 270] on link "https://englert2-my.sharepoint.com/personal/cstackpole_leafguard_com/Documents/…" at bounding box center [271, 268] width 113 height 13
click at [360, 275] on link "[URL][DOMAIN_NAME][DATE]" at bounding box center [288, 268] width 146 height 13
click at [328, 271] on link "https://englert2-my.sharepoint.com/personal/cstackpole_leafguard_com/Documents/…" at bounding box center [271, 268] width 113 height 13
click at [995, 162] on button "button" at bounding box center [991, 160] width 19 height 19
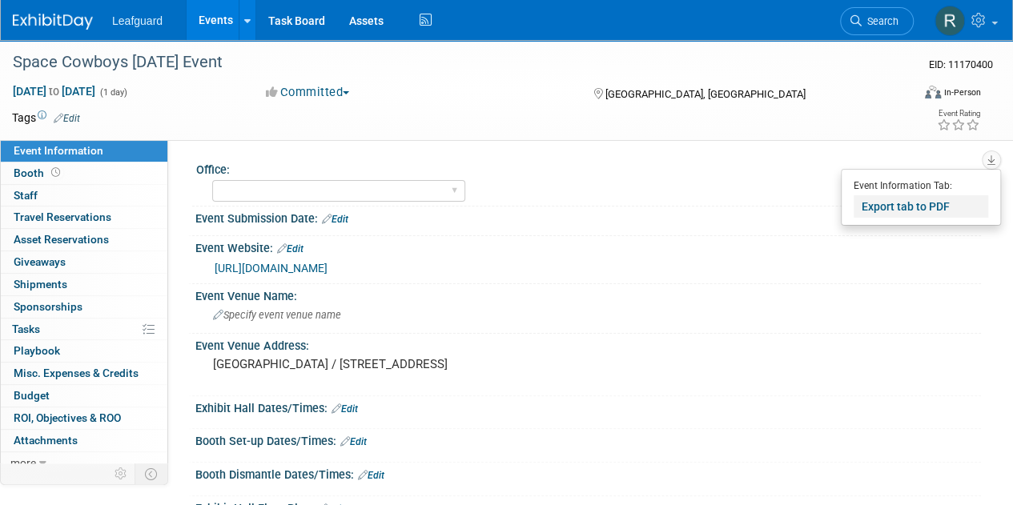
click at [921, 204] on link "Export tab to PDF" at bounding box center [921, 206] width 135 height 22
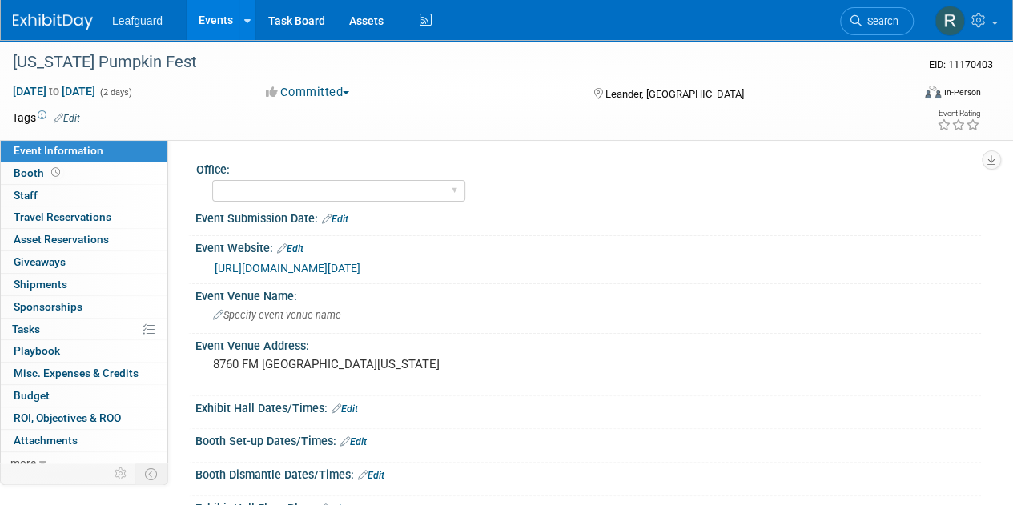
click at [360, 271] on link "[URL][DOMAIN_NAME][DATE]" at bounding box center [288, 268] width 146 height 13
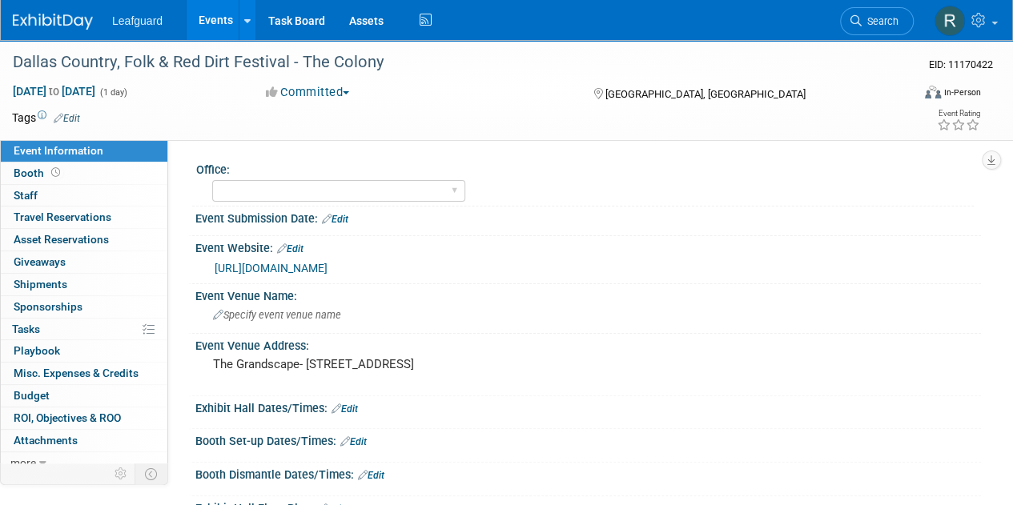
click at [328, 275] on link "https://englert2-my.sharepoint.com/personal/cstackpole_leafguard_com/Documents/…" at bounding box center [271, 268] width 113 height 13
click at [993, 156] on icon "button" at bounding box center [991, 160] width 8 height 10
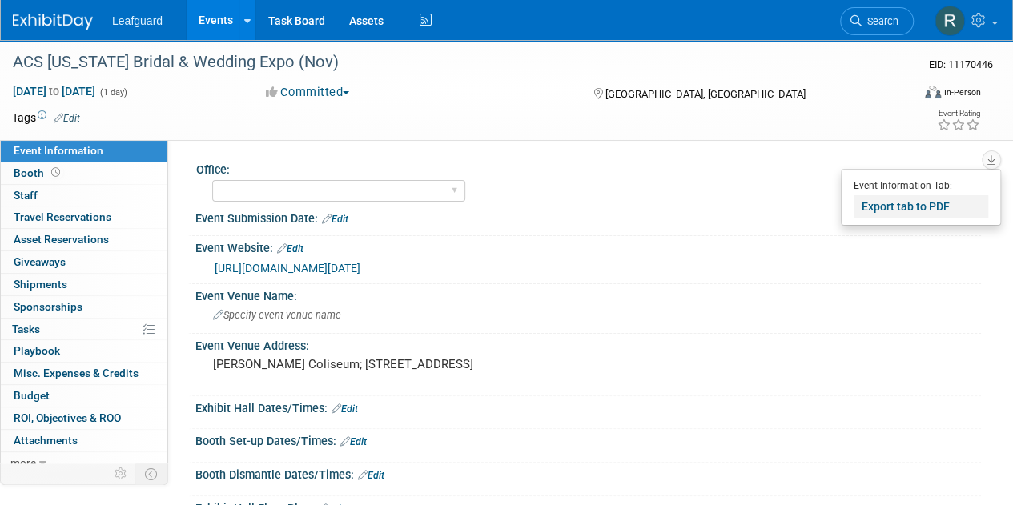
click at [928, 207] on link "Export tab to PDF" at bounding box center [921, 206] width 135 height 22
